Goal: Information Seeking & Learning: Learn about a topic

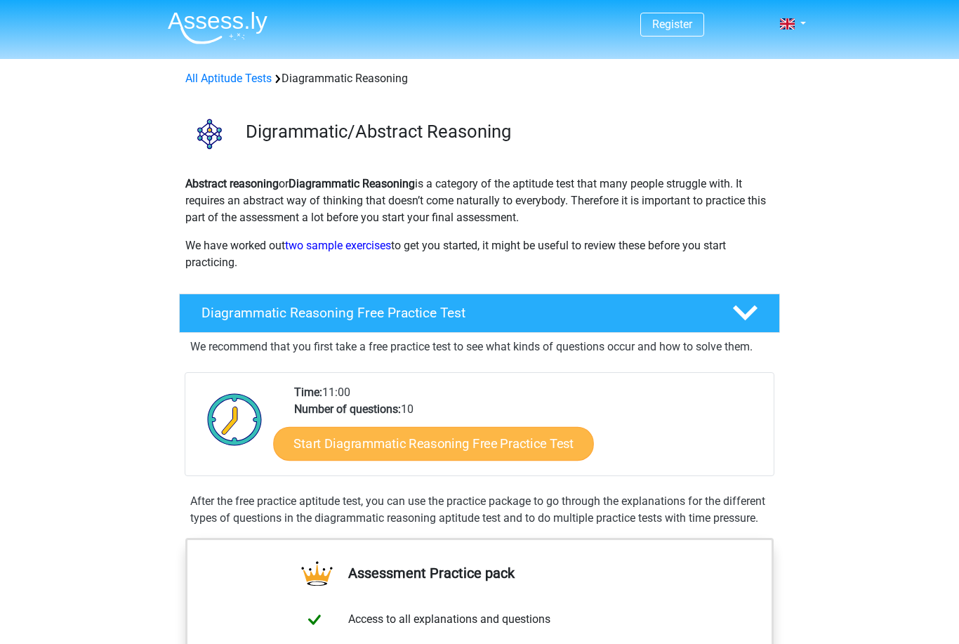
click at [500, 442] on link "Start Diagrammatic Reasoning Free Practice Test" at bounding box center [434, 443] width 321 height 34
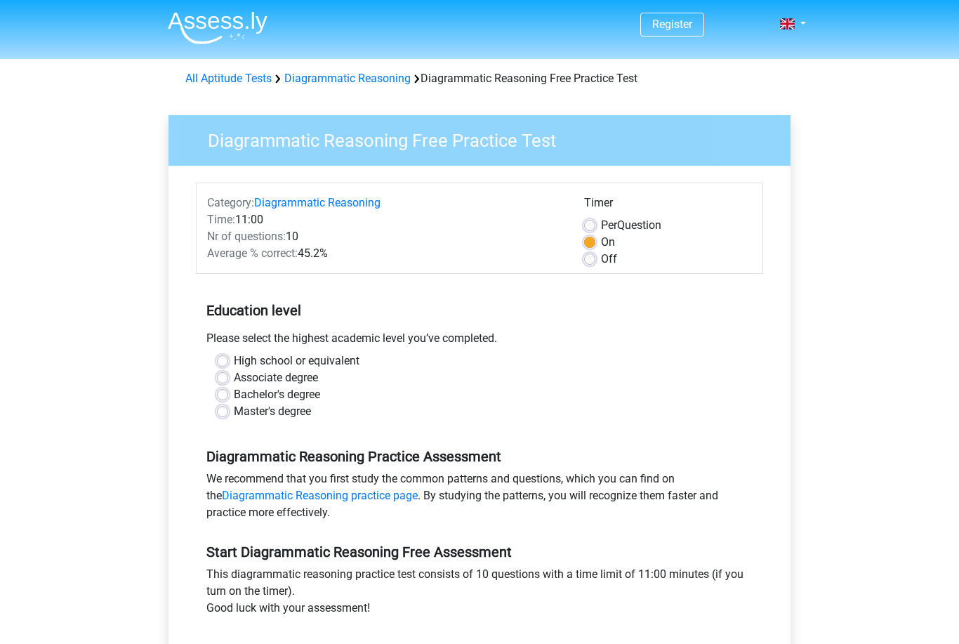
click at [315, 395] on label "Bachelor's degree" at bounding box center [277, 394] width 86 height 17
click at [228, 395] on input "Bachelor's degree" at bounding box center [222, 393] width 11 height 14
radio input "true"
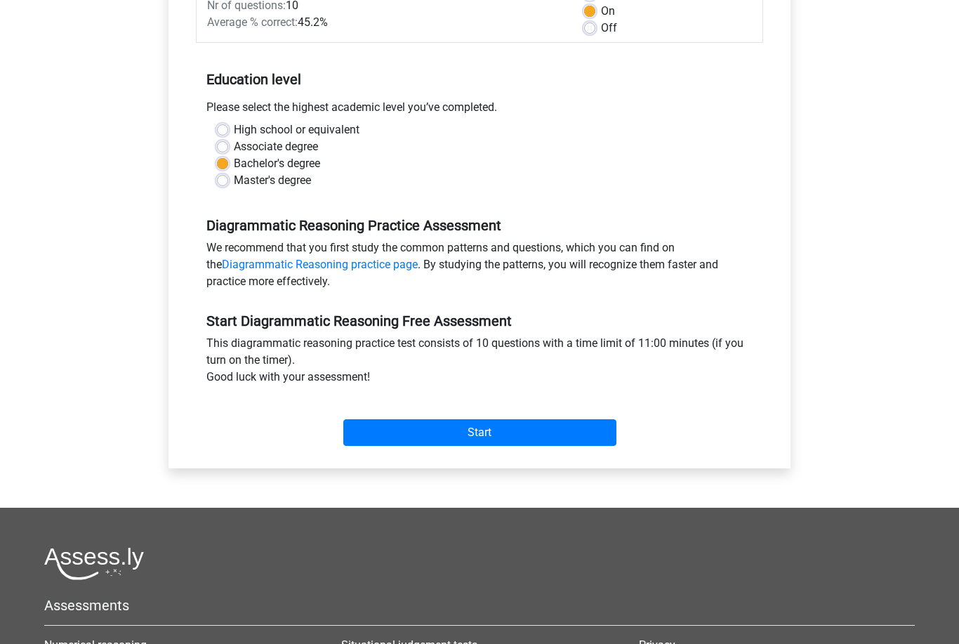
scroll to position [222, 0]
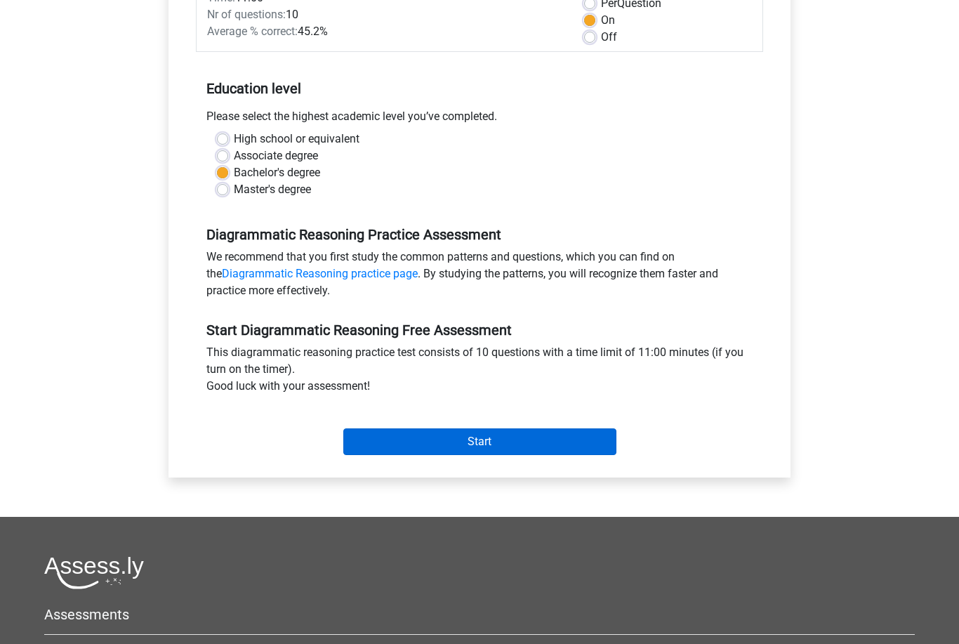
click at [503, 447] on input "Start" at bounding box center [479, 441] width 273 height 27
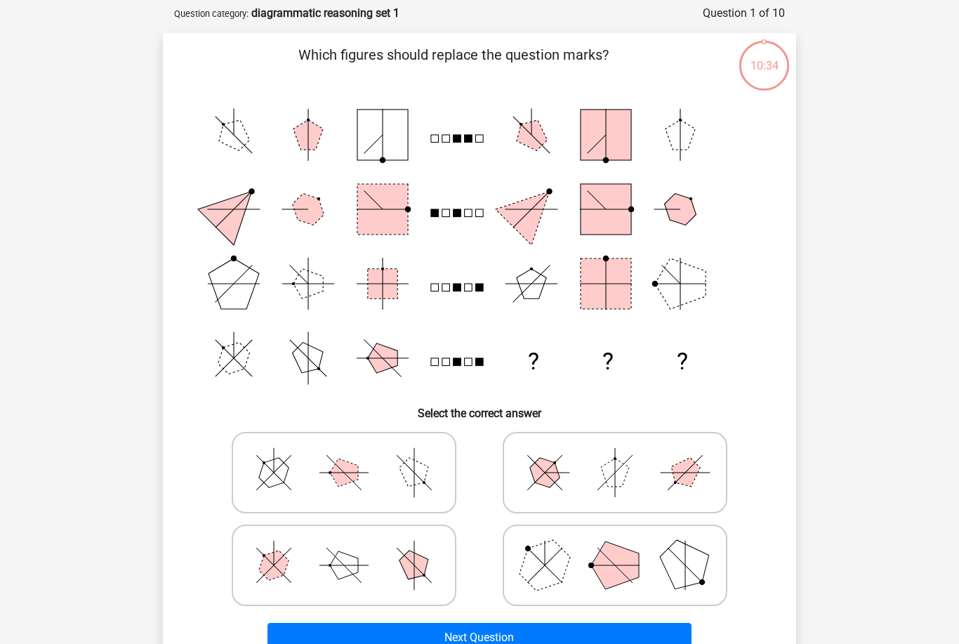
scroll to position [65, 0]
click at [426, 484] on line at bounding box center [414, 472] width 34 height 34
click at [353, 455] on input "radio" at bounding box center [348, 450] width 9 height 9
radio input "true"
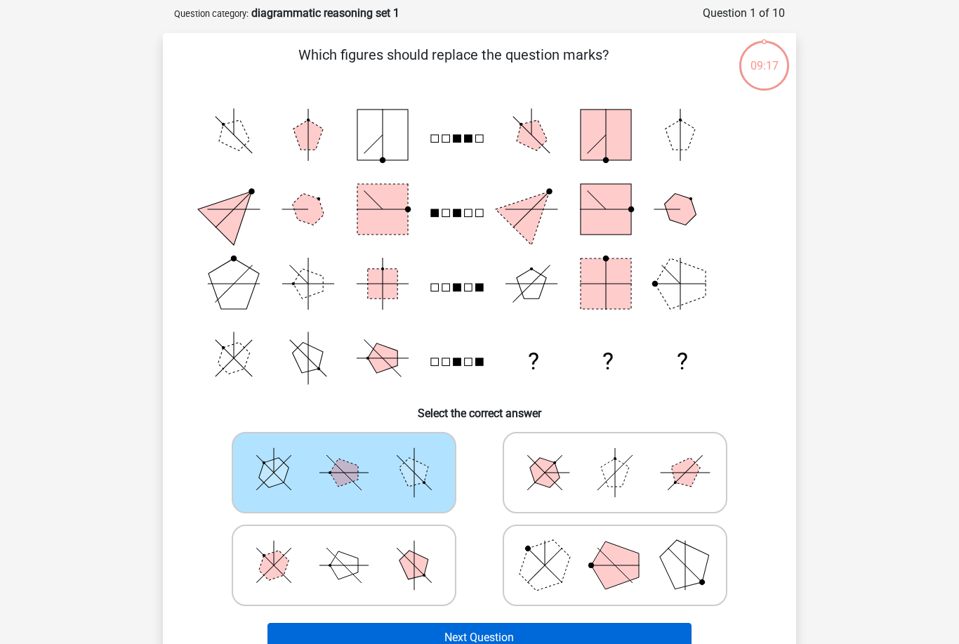
click at [428, 640] on button "Next Question" at bounding box center [480, 637] width 425 height 29
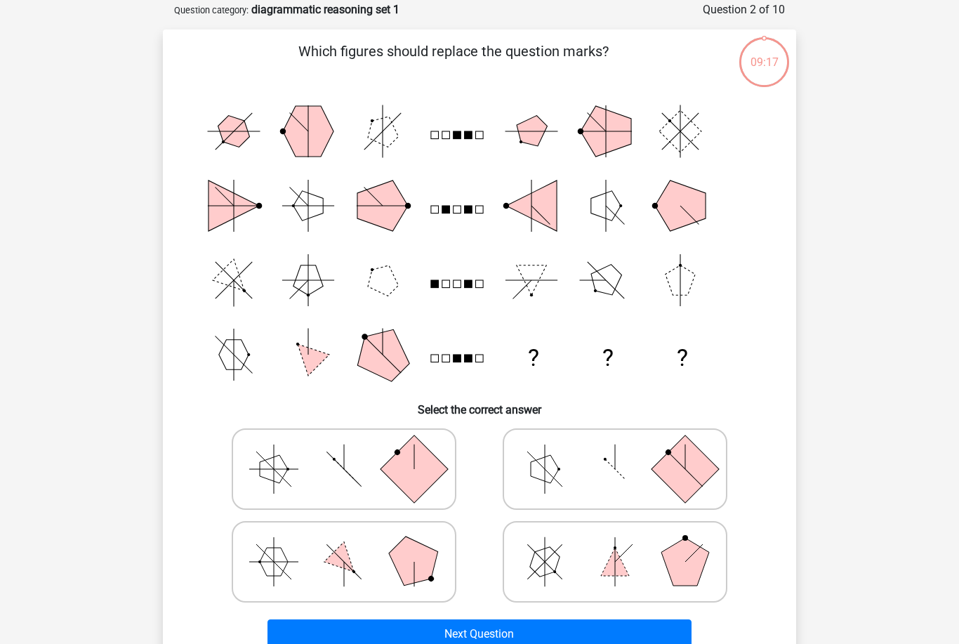
scroll to position [70, 0]
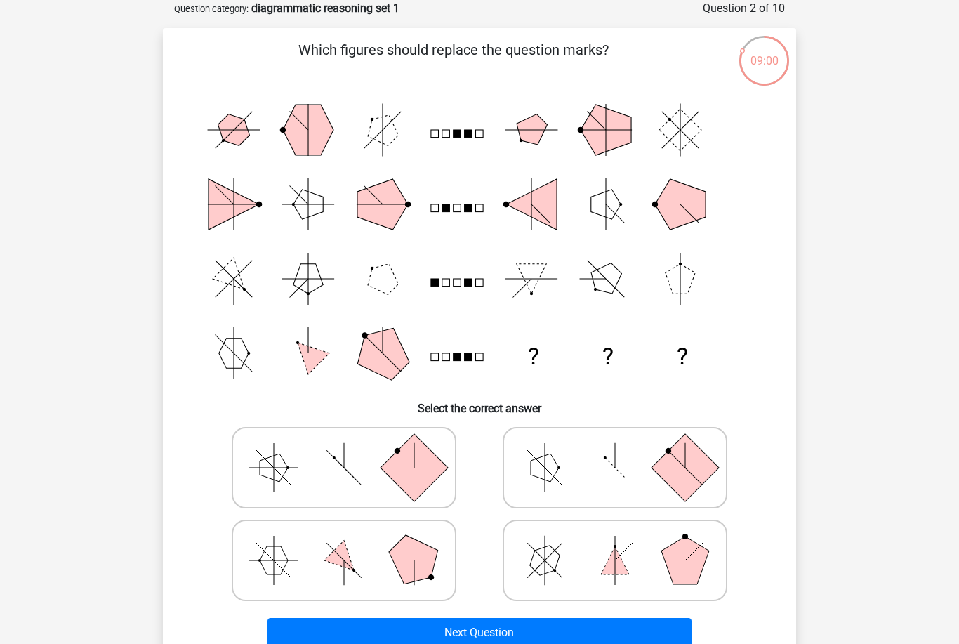
click at [395, 573] on icon at bounding box center [344, 560] width 211 height 70
click at [353, 543] on input "radio" at bounding box center [348, 538] width 9 height 9
radio input "true"
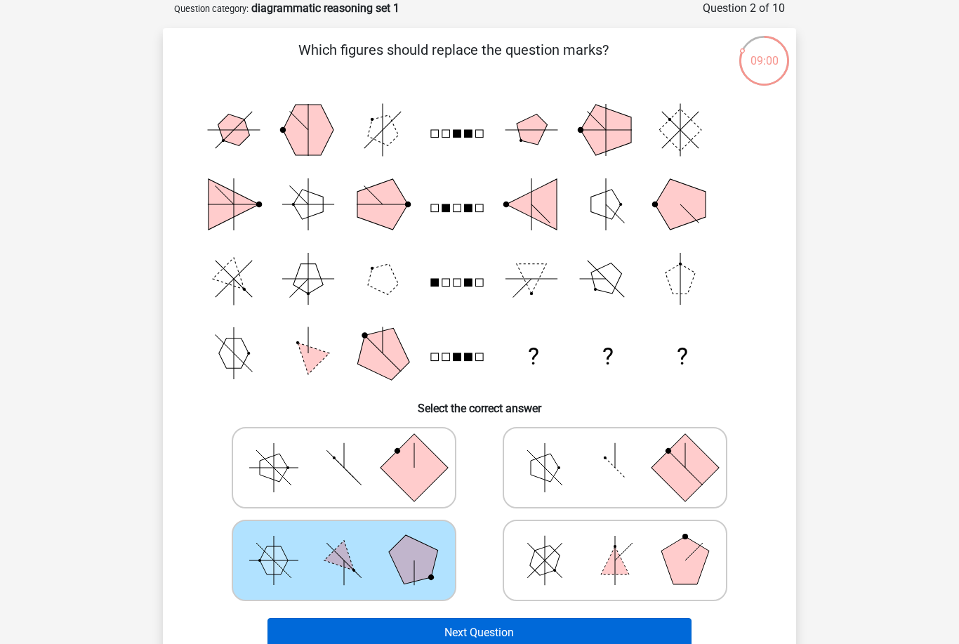
click at [417, 630] on button "Next Question" at bounding box center [480, 632] width 425 height 29
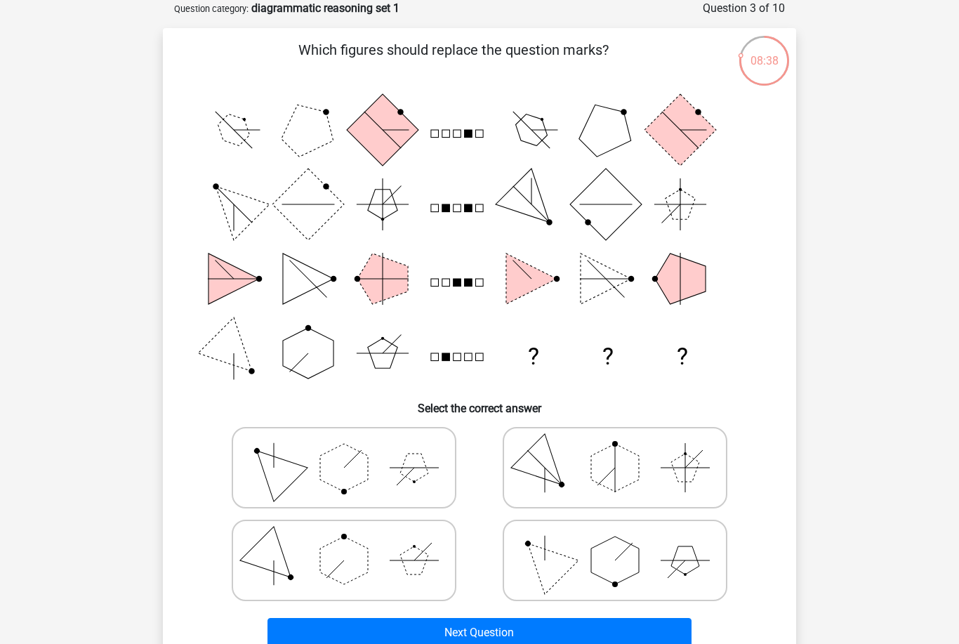
click at [555, 580] on polygon at bounding box center [544, 559] width 67 height 67
click at [615, 543] on input "radio" at bounding box center [619, 538] width 9 height 9
radio input "true"
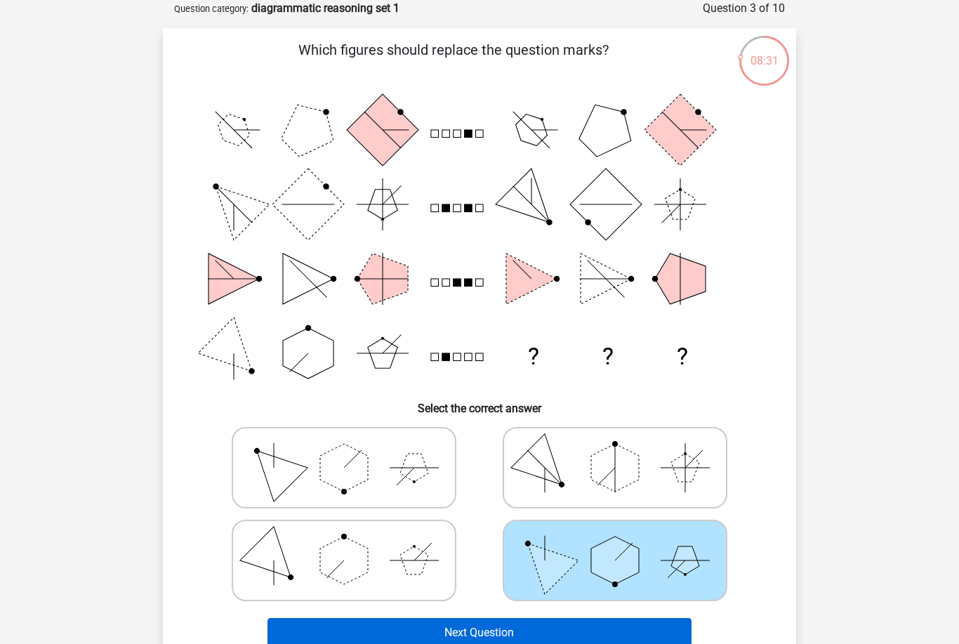
click at [522, 636] on button "Next Question" at bounding box center [480, 632] width 425 height 29
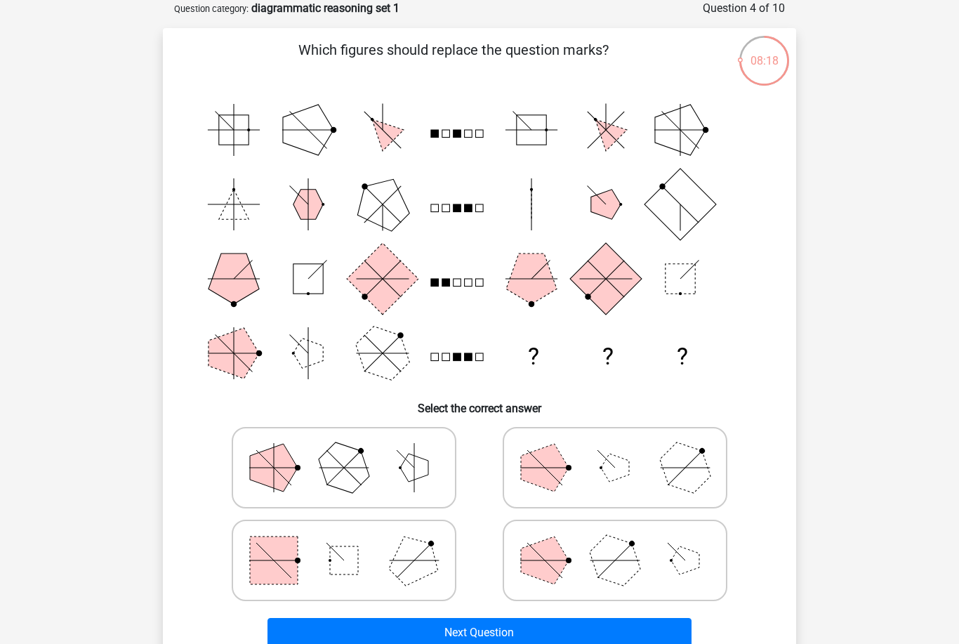
click at [415, 469] on polygon at bounding box center [414, 468] width 28 height 28
click at [353, 450] on input "radio" at bounding box center [348, 445] width 9 height 9
radio input "true"
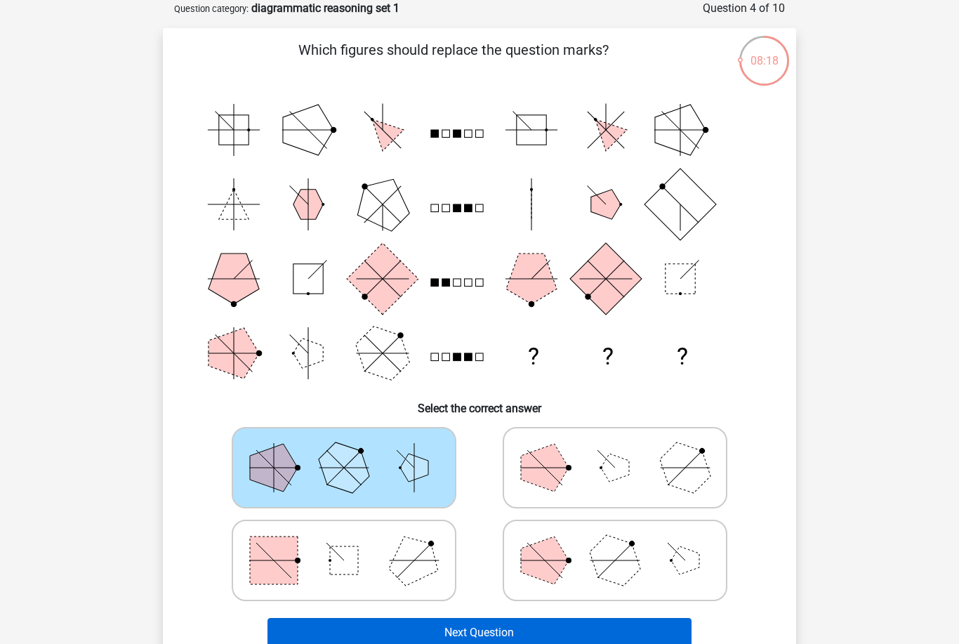
click at [428, 643] on button "Next Question" at bounding box center [480, 632] width 425 height 29
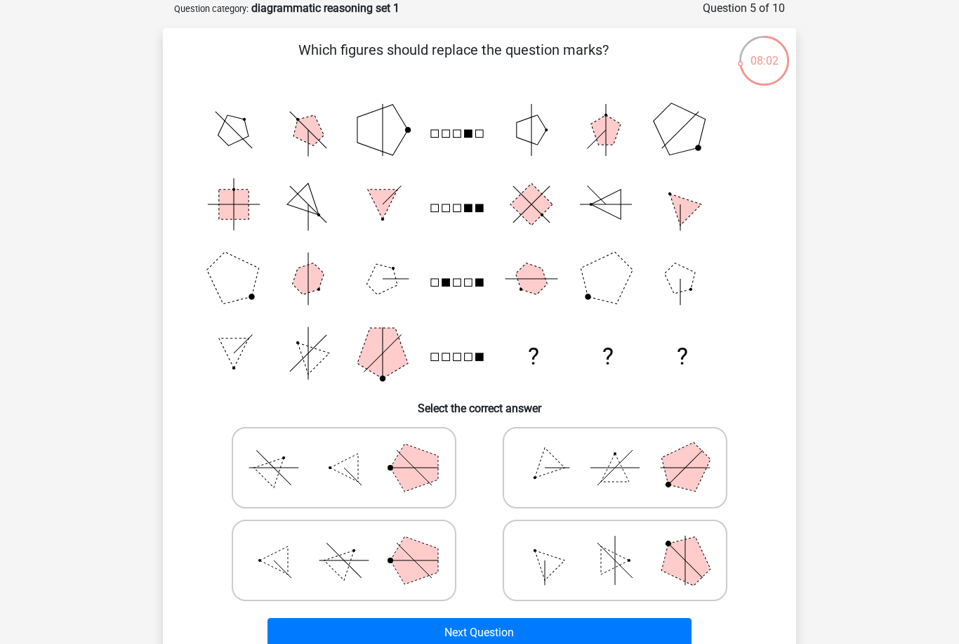
click at [603, 484] on icon at bounding box center [615, 468] width 211 height 70
click at [615, 450] on input "radio" at bounding box center [619, 445] width 9 height 9
radio input "true"
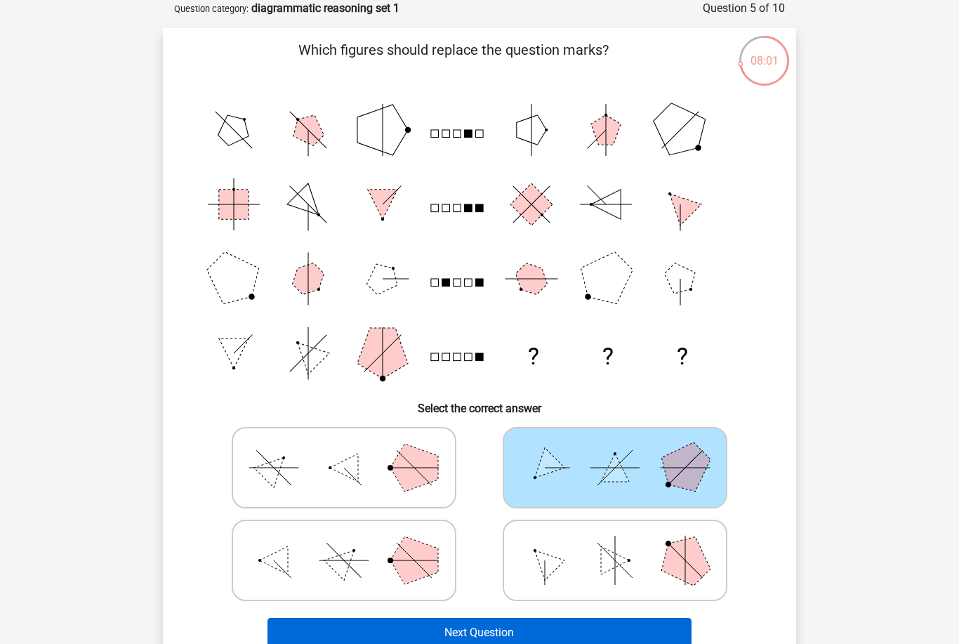
click at [528, 642] on button "Next Question" at bounding box center [480, 632] width 425 height 29
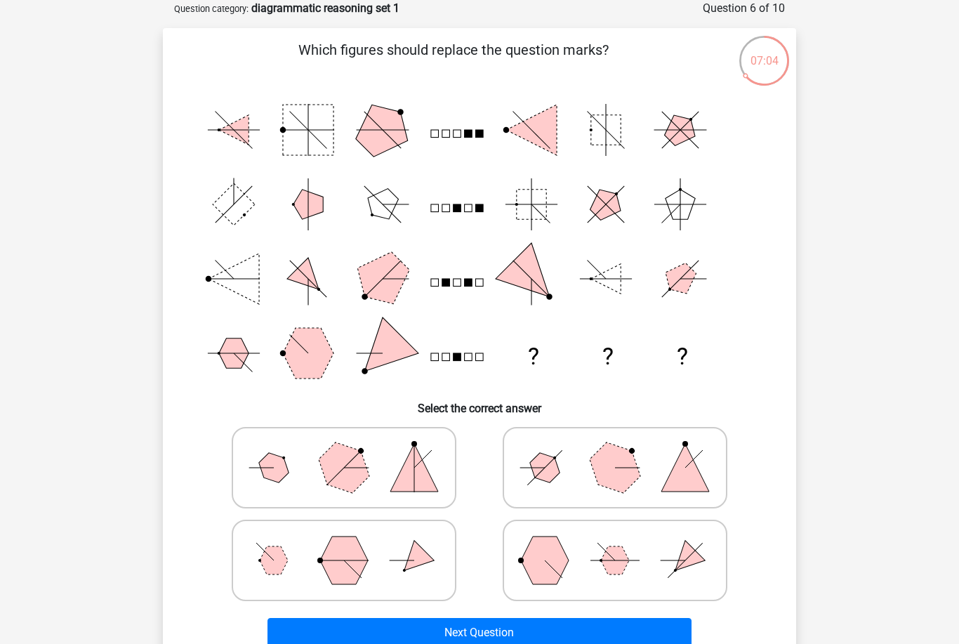
click at [551, 485] on icon at bounding box center [615, 468] width 211 height 70
click at [615, 450] on input "radio" at bounding box center [619, 445] width 9 height 9
radio input "true"
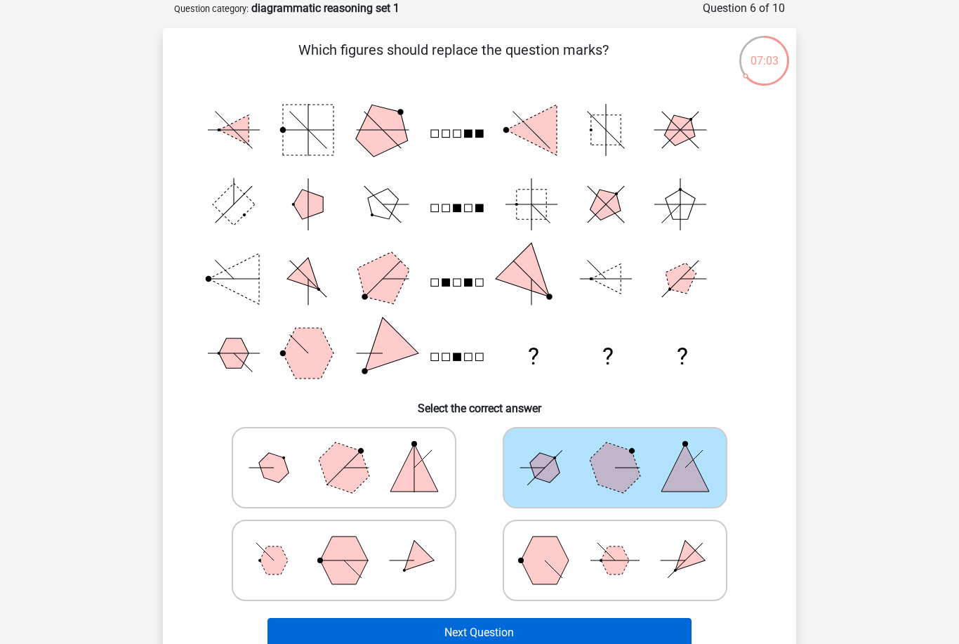
click at [472, 640] on button "Next Question" at bounding box center [480, 632] width 425 height 29
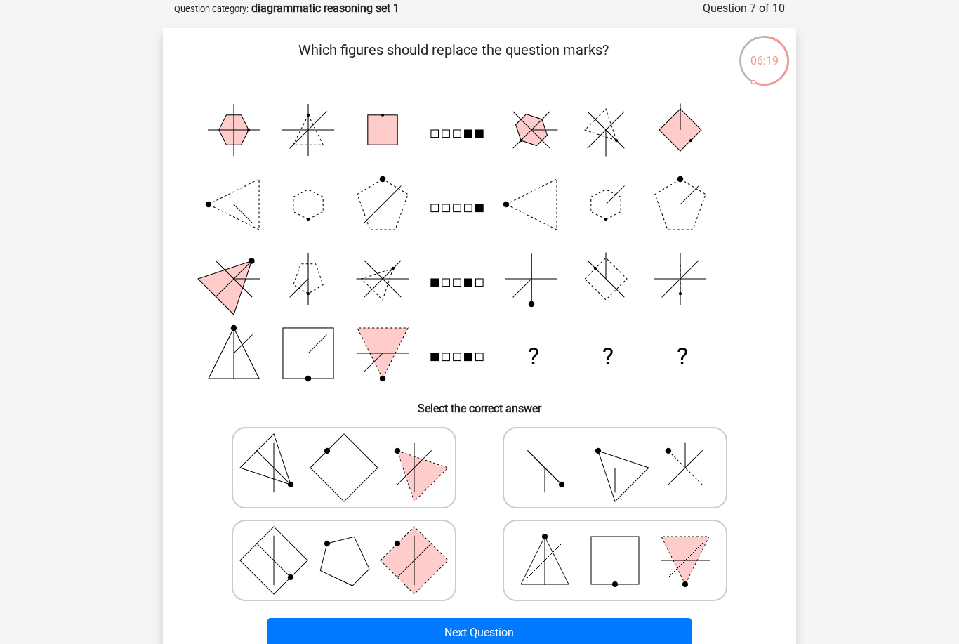
click at [531, 565] on polygon at bounding box center [545, 561] width 48 height 48
click at [615, 543] on input "radio" at bounding box center [619, 538] width 9 height 9
radio input "true"
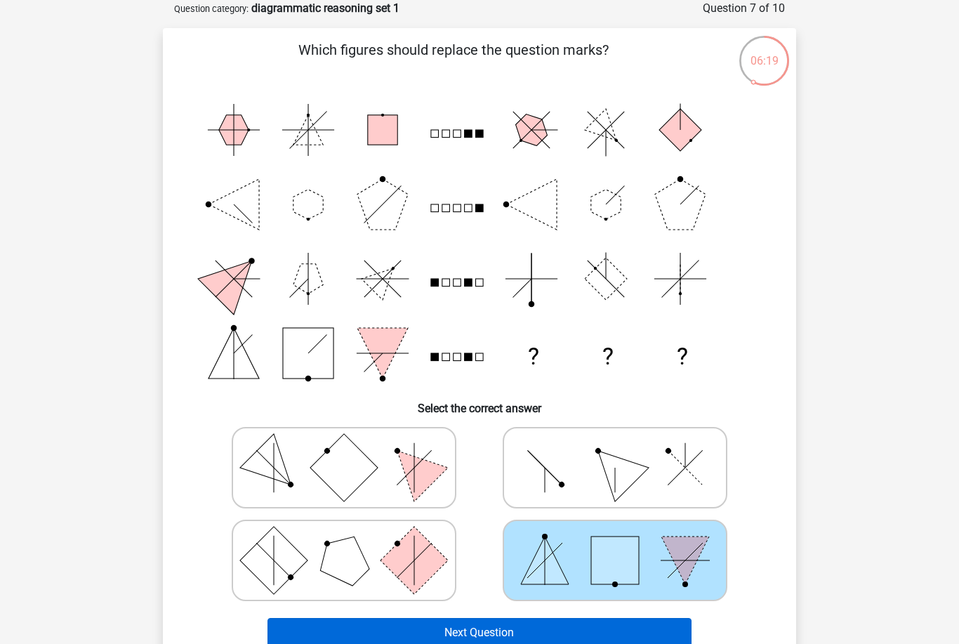
click at [478, 629] on button "Next Question" at bounding box center [480, 632] width 425 height 29
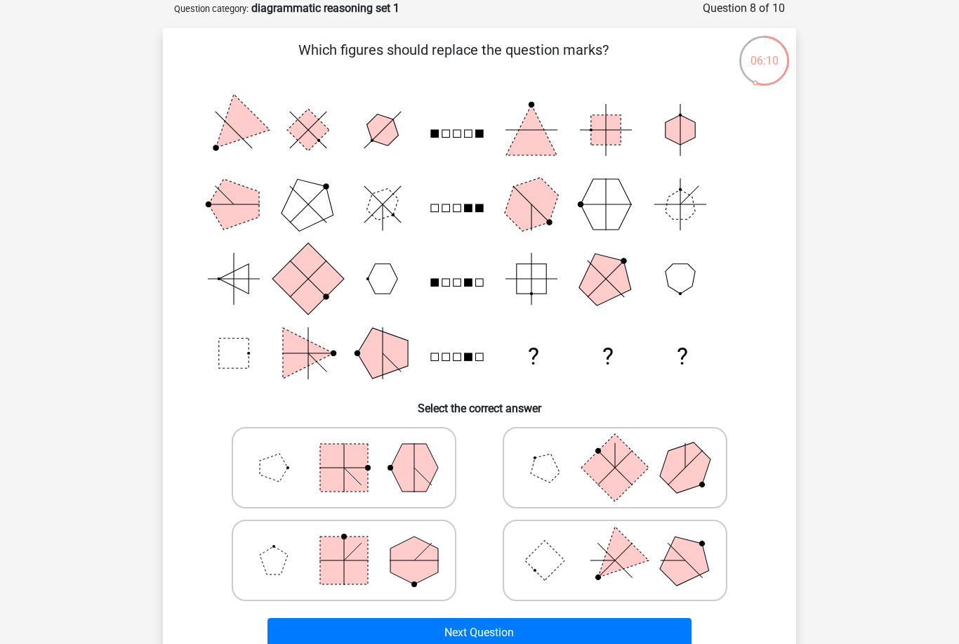
click at [539, 562] on rect at bounding box center [545, 560] width 40 height 40
click at [615, 543] on input "radio" at bounding box center [619, 538] width 9 height 9
radio input "true"
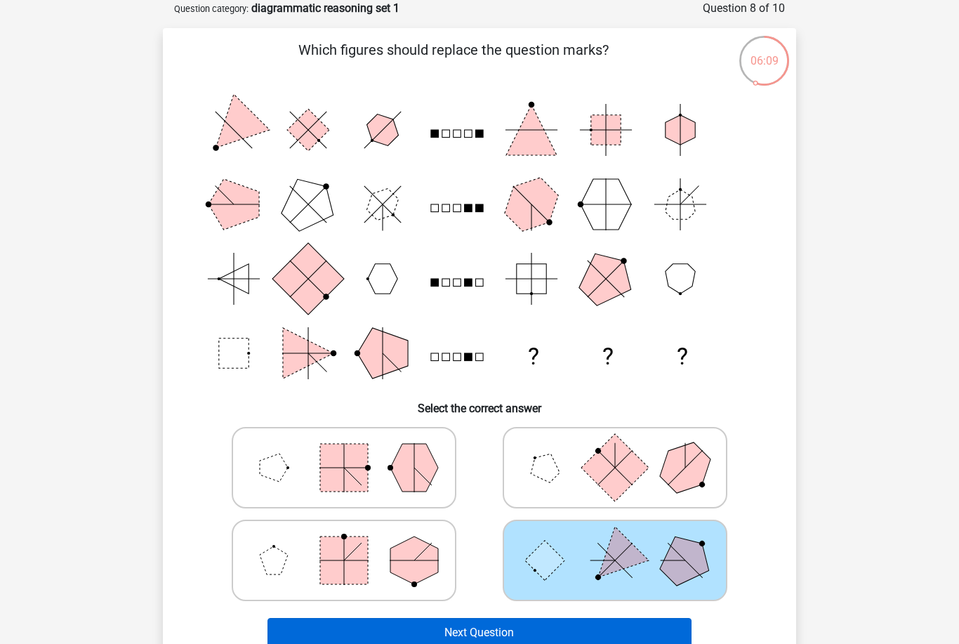
click at [494, 626] on button "Next Question" at bounding box center [480, 632] width 425 height 29
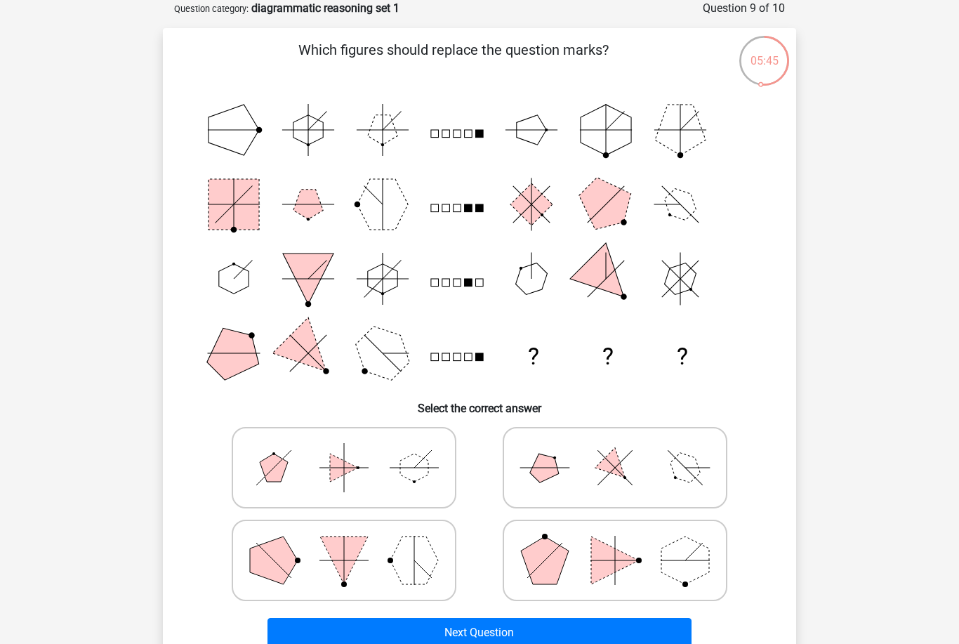
click at [447, 592] on icon at bounding box center [344, 560] width 211 height 70
click at [353, 543] on input "radio" at bounding box center [348, 538] width 9 height 9
radio input "true"
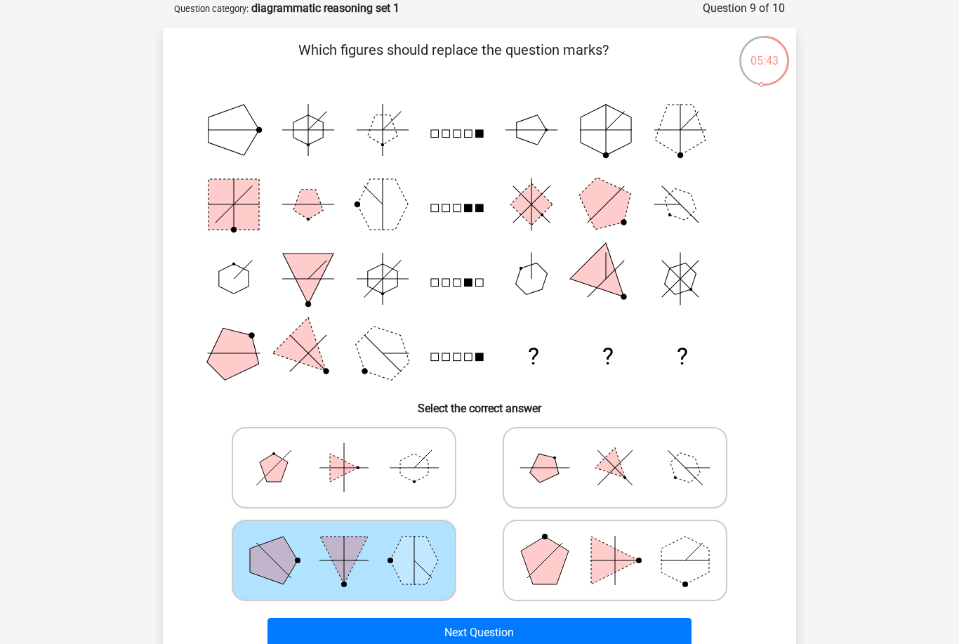
click at [412, 638] on button "Next Question" at bounding box center [480, 632] width 425 height 29
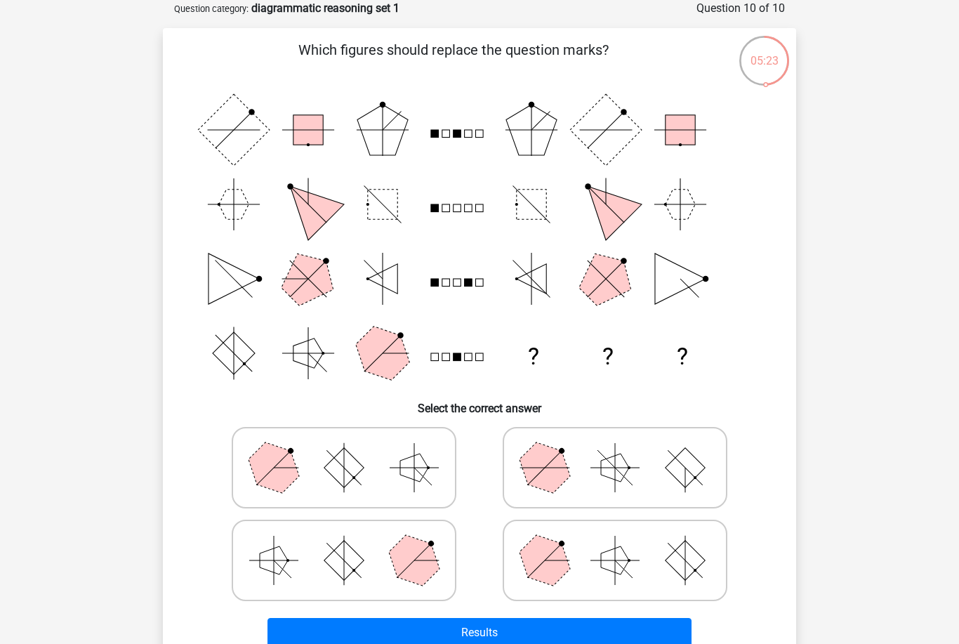
click at [432, 471] on icon at bounding box center [344, 468] width 211 height 70
click at [353, 450] on input "radio" at bounding box center [348, 445] width 9 height 9
radio input "true"
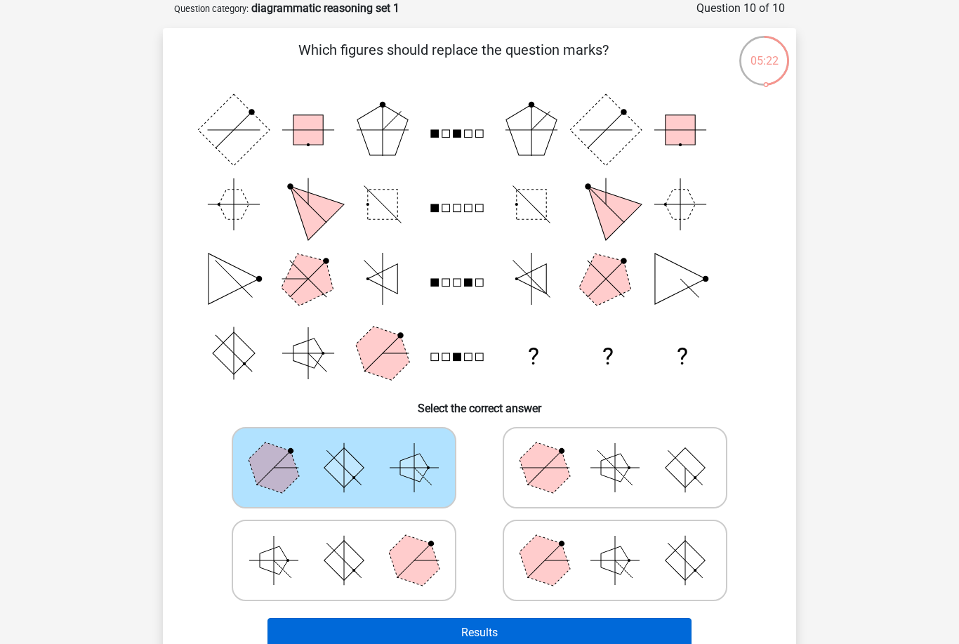
click at [446, 629] on button "Results" at bounding box center [480, 632] width 425 height 29
